Goal: Participate in discussion: Engage in conversation with other users on a specific topic

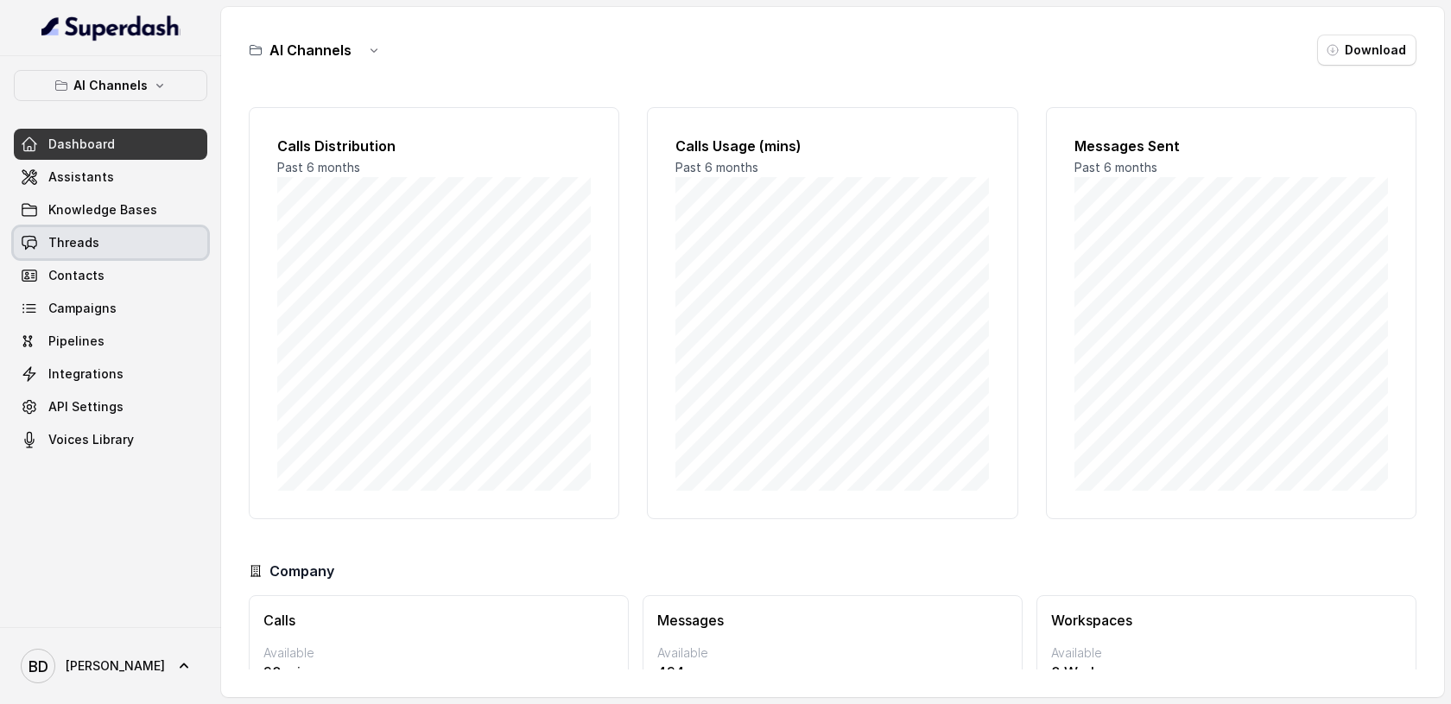
click at [79, 243] on span "Threads" at bounding box center [73, 242] width 51 height 17
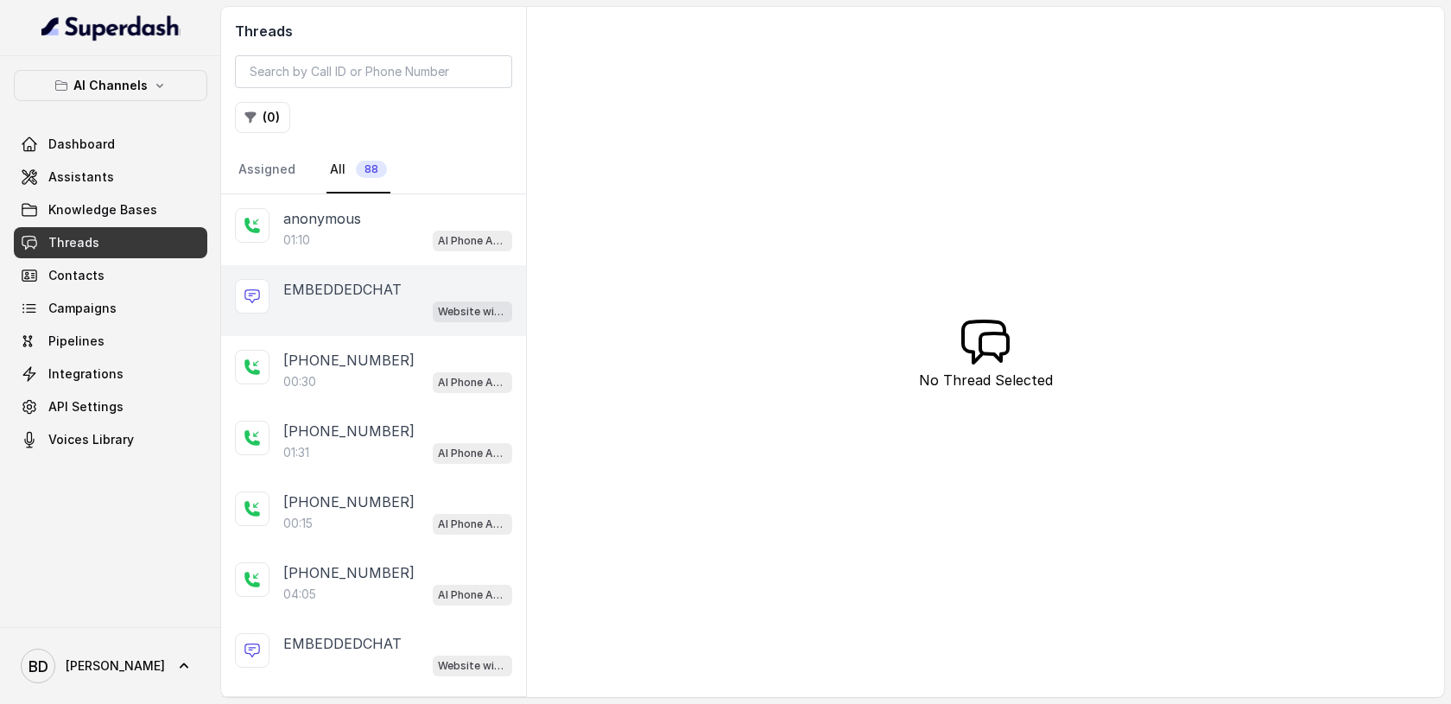
click at [320, 276] on div "EMBEDDEDCHAT Website widget" at bounding box center [373, 300] width 305 height 71
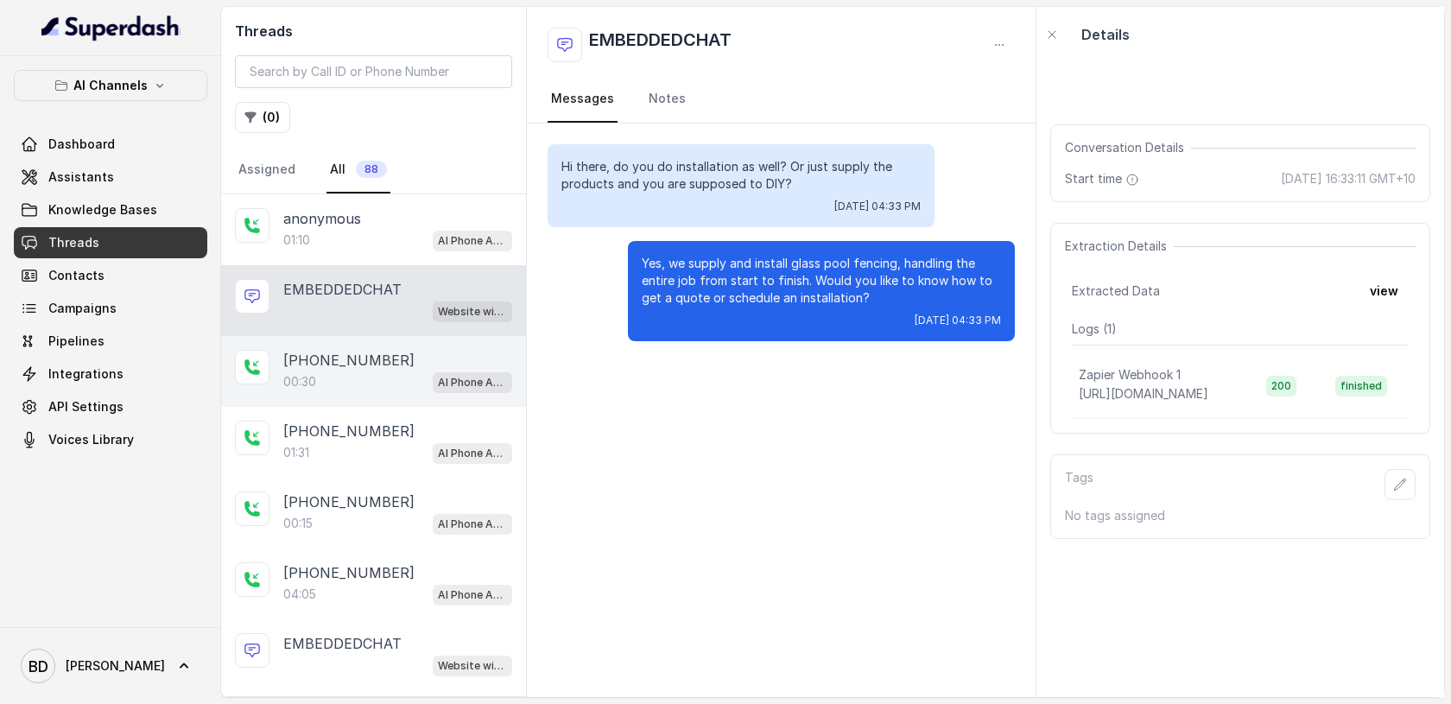
click at [312, 374] on p "00:30" at bounding box center [299, 381] width 33 height 17
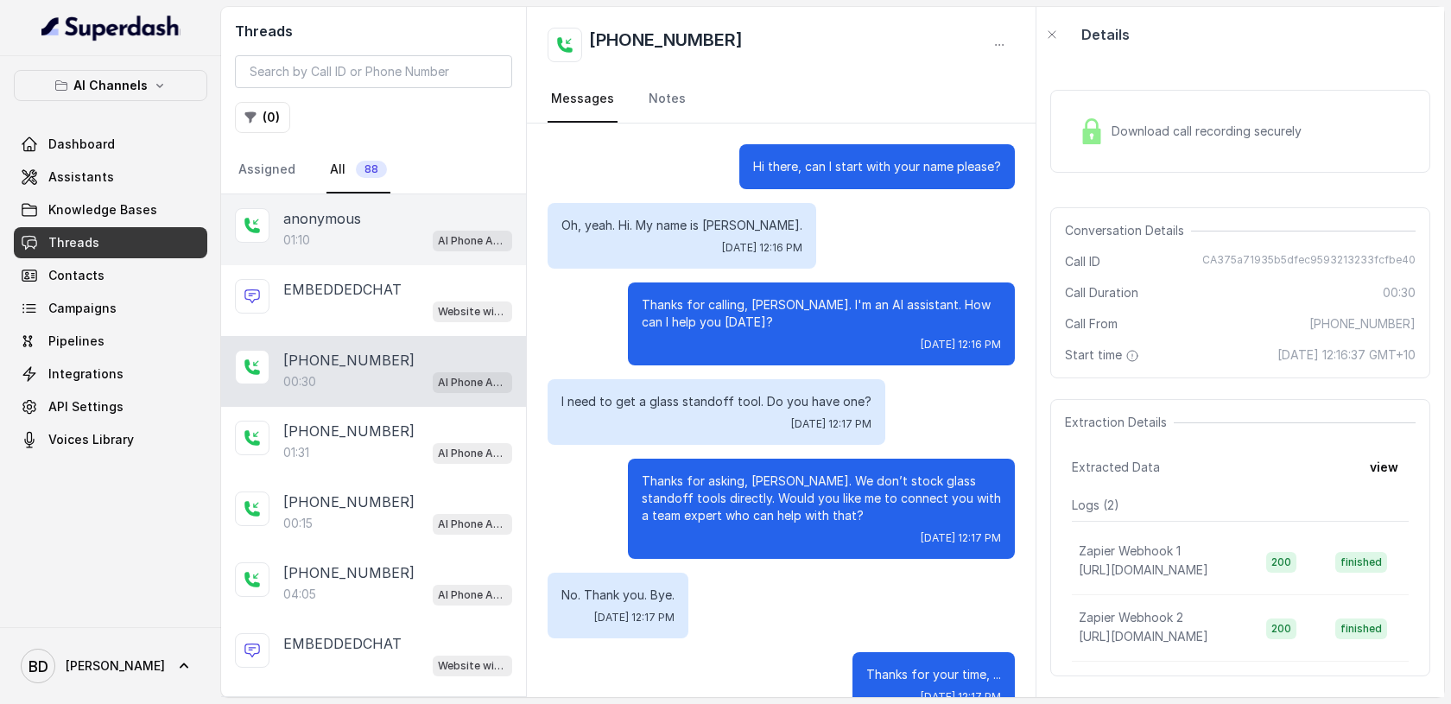
click at [305, 223] on p "anonymous" at bounding box center [322, 218] width 78 height 21
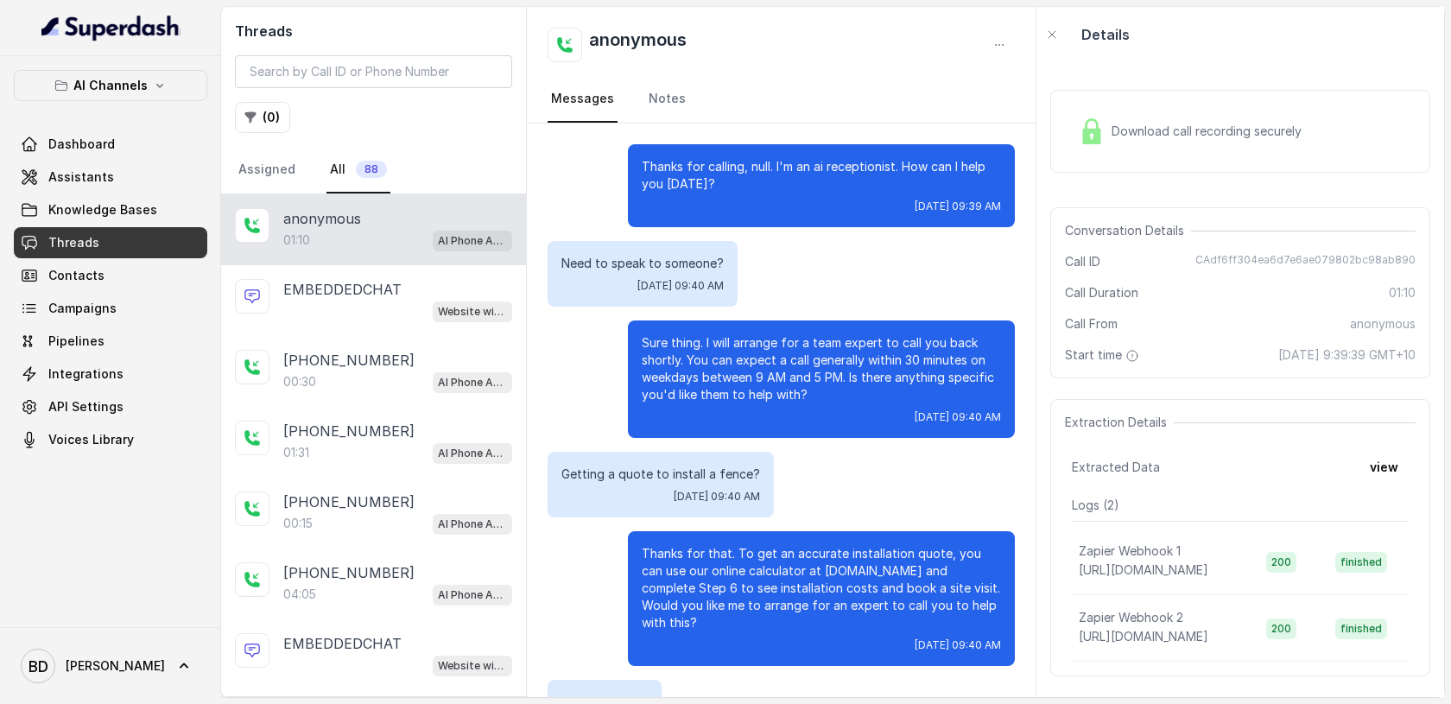
click at [1092, 138] on img at bounding box center [1092, 131] width 26 height 26
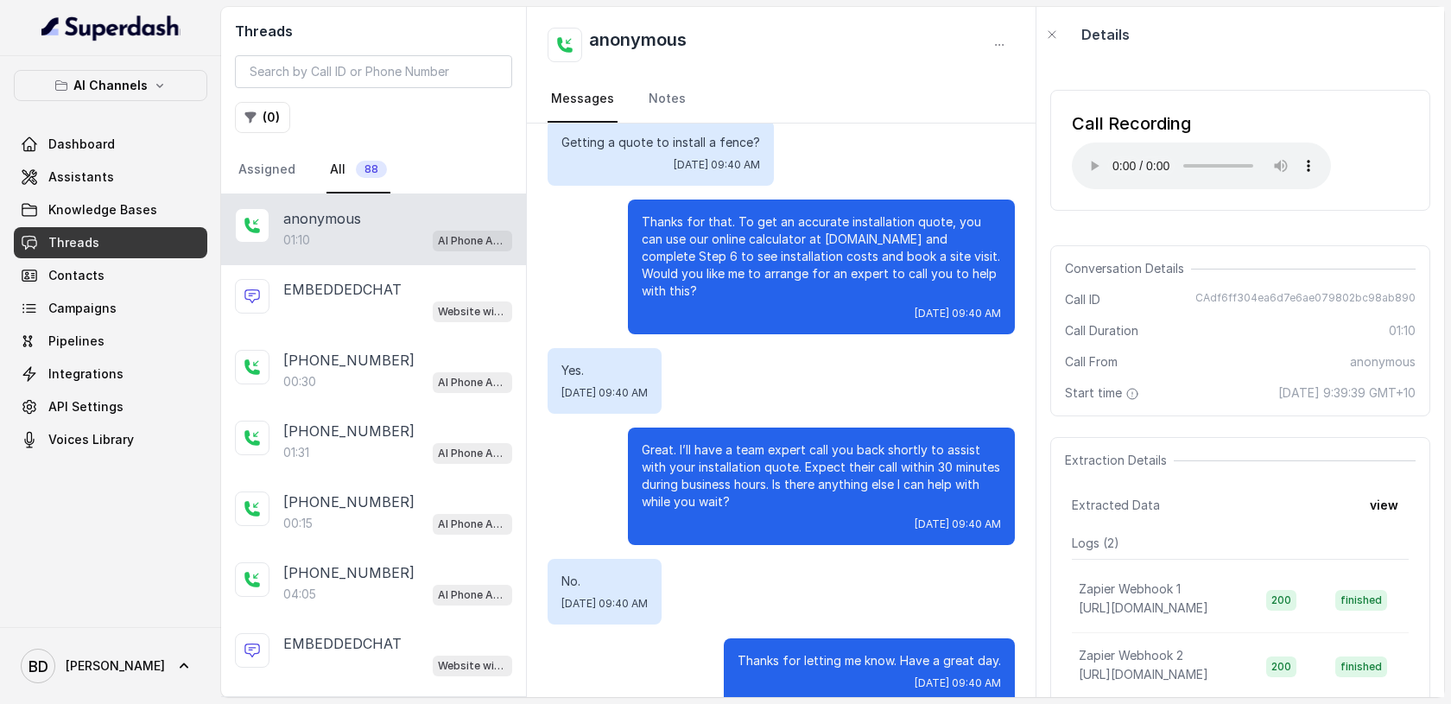
scroll to position [342, 0]
